Goal: Task Accomplishment & Management: Use online tool/utility

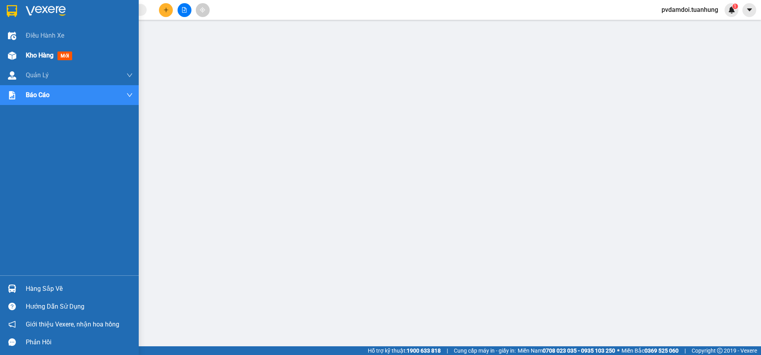
click at [21, 59] on div "Kho hàng mới" at bounding box center [69, 56] width 139 height 20
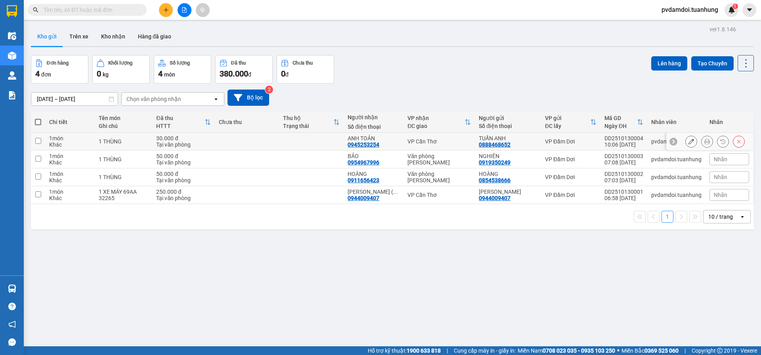
click at [704, 140] on icon at bounding box center [707, 142] width 6 height 6
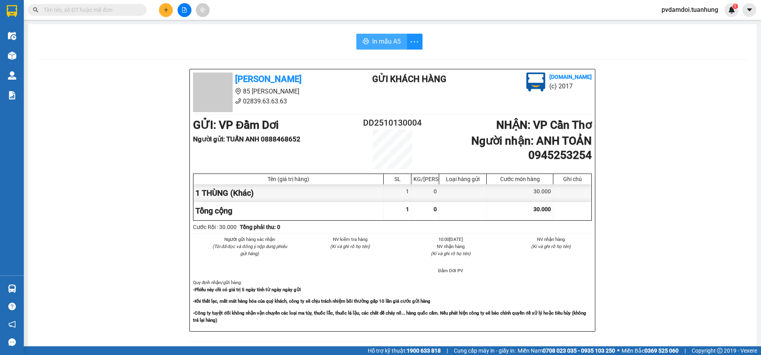
click at [388, 46] on button "In mẫu A5" at bounding box center [381, 42] width 51 height 16
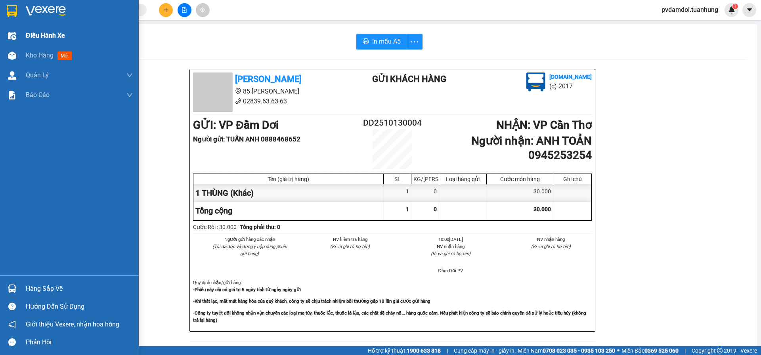
click at [22, 35] on div "Điều hành xe" at bounding box center [69, 36] width 139 height 20
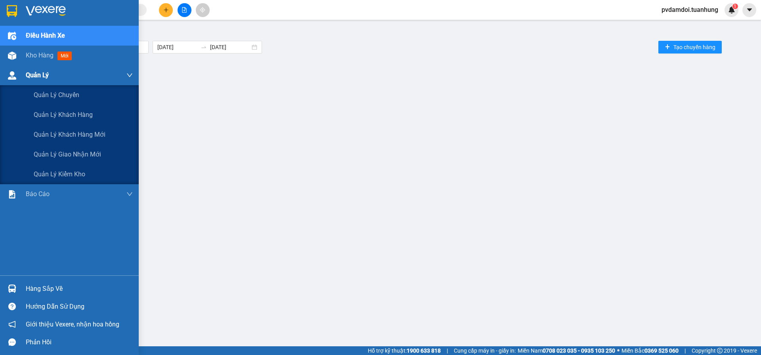
click at [34, 66] on div "Quản Lý" at bounding box center [79, 75] width 107 height 20
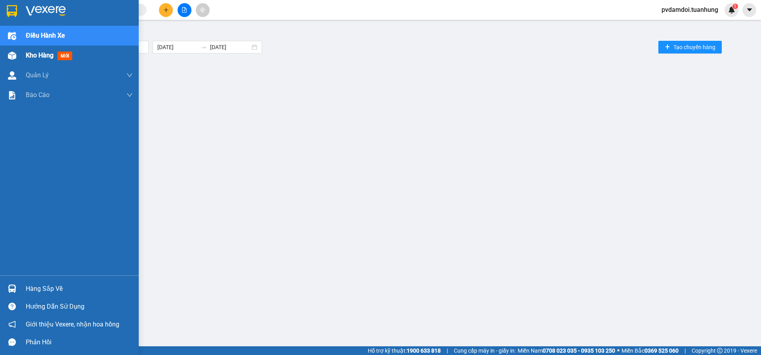
click at [36, 60] on div "Kho hàng mới" at bounding box center [51, 55] width 50 height 10
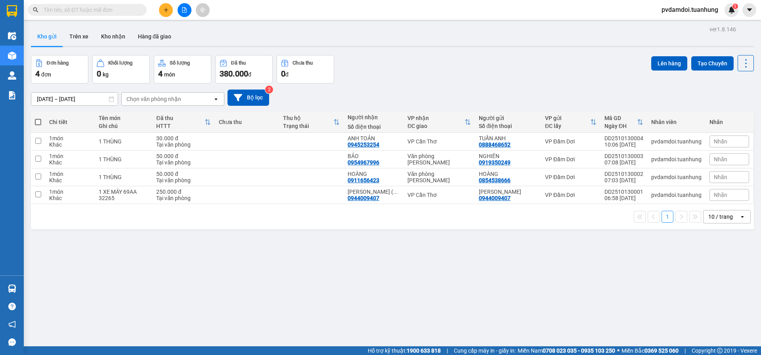
click at [43, 125] on th at bounding box center [38, 122] width 14 height 21
click at [39, 122] on span at bounding box center [38, 122] width 6 height 6
click at [38, 118] on input "checkbox" at bounding box center [38, 118] width 0 height 0
checkbox input "true"
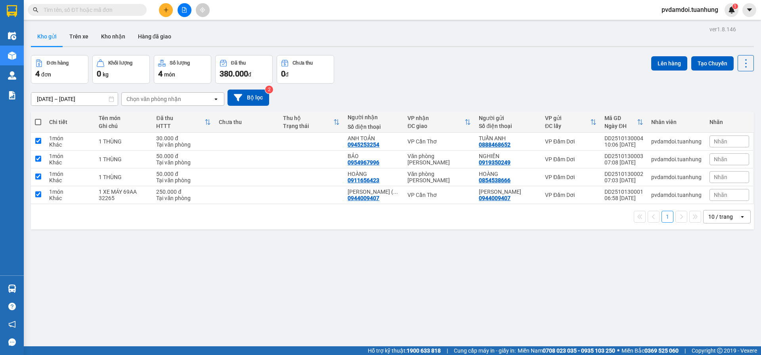
checkbox input "true"
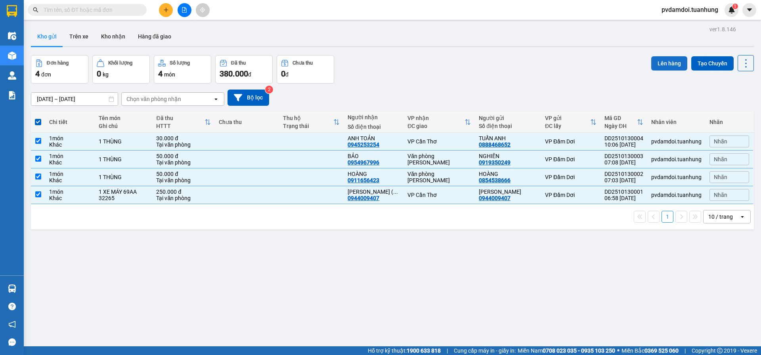
click at [663, 60] on button "Lên hàng" at bounding box center [669, 63] width 36 height 14
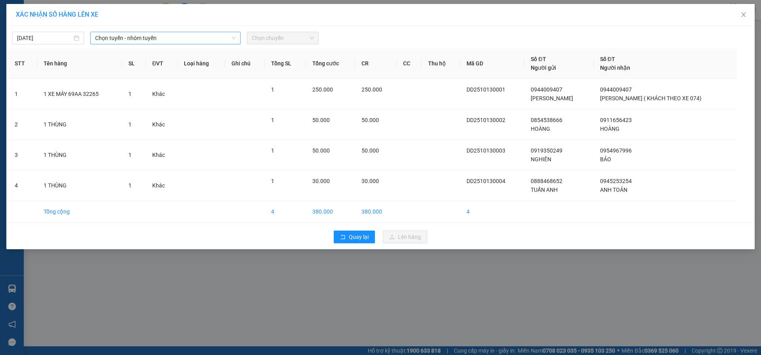
click at [166, 36] on span "Chọn tuyến - nhóm tuyến" at bounding box center [165, 38] width 141 height 12
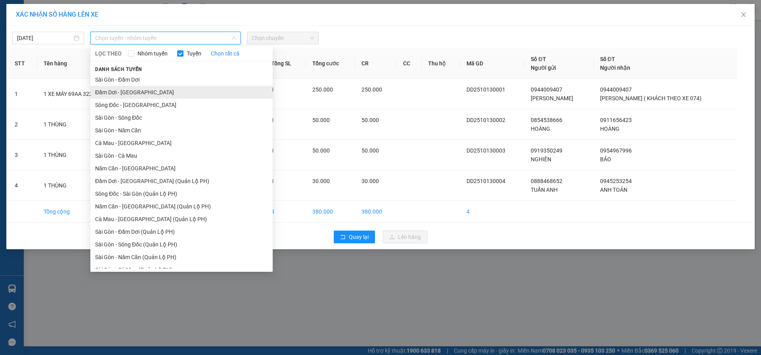
click at [136, 93] on li "Đầm Dơi - [GEOGRAPHIC_DATA]" at bounding box center [181, 92] width 182 height 13
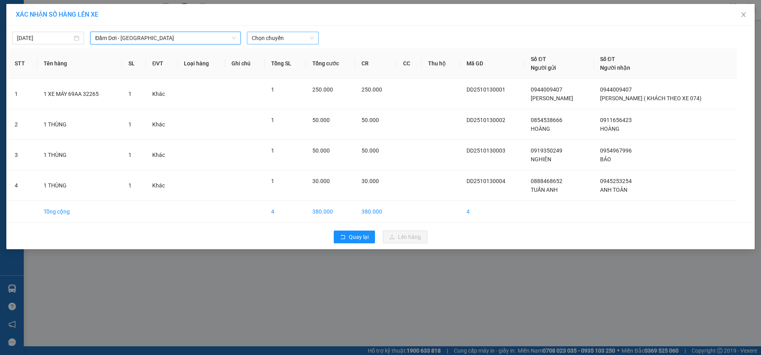
click at [291, 40] on span "Chọn chuyến" at bounding box center [283, 38] width 62 height 12
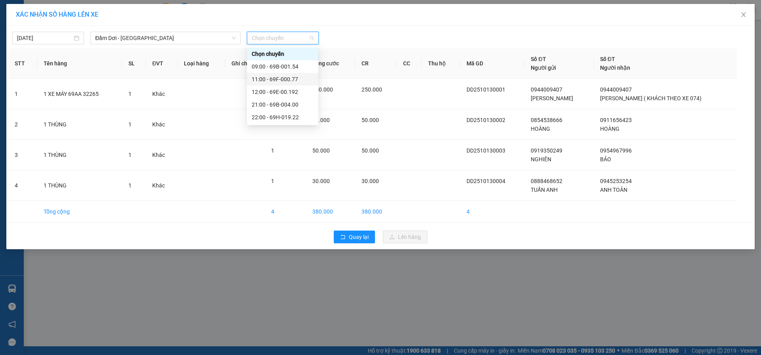
click at [287, 76] on div "11:00 - 69F-000.77" at bounding box center [283, 79] width 62 height 9
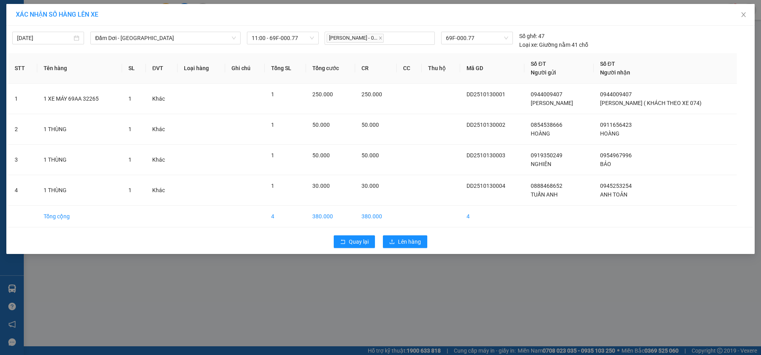
click at [416, 250] on div "Quay lại Lên hàng" at bounding box center [380, 241] width 744 height 21
click at [412, 243] on span "Lên hàng" at bounding box center [409, 241] width 23 height 9
